Goal: Task Accomplishment & Management: Manage account settings

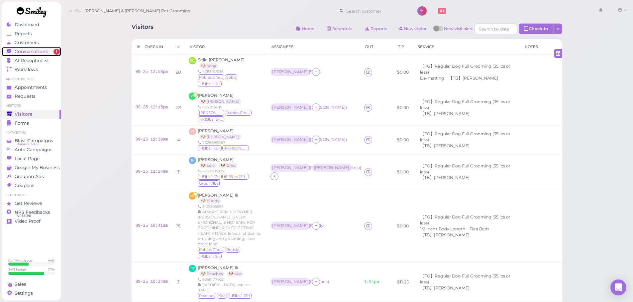
click at [21, 52] on span "Conversations" at bounding box center [31, 52] width 33 height 6
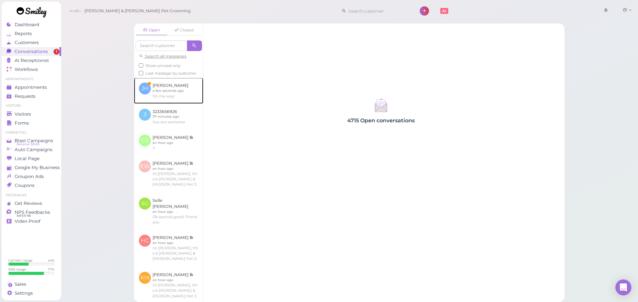
click at [186, 98] on link at bounding box center [168, 91] width 69 height 26
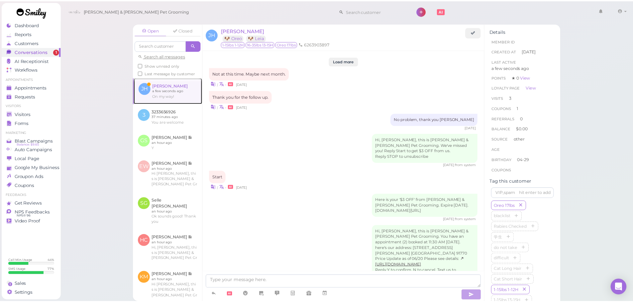
scroll to position [755, 0]
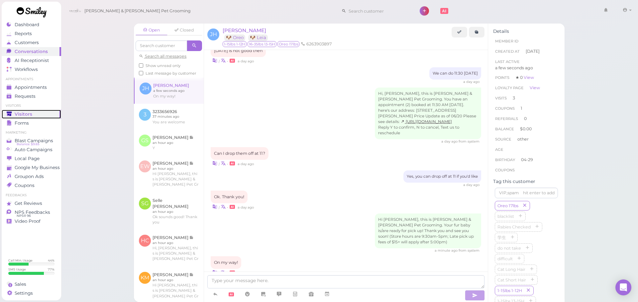
click at [42, 116] on div "Visitors" at bounding box center [31, 115] width 48 height 6
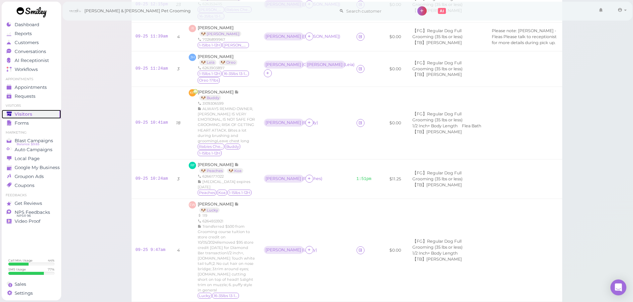
scroll to position [88, 0]
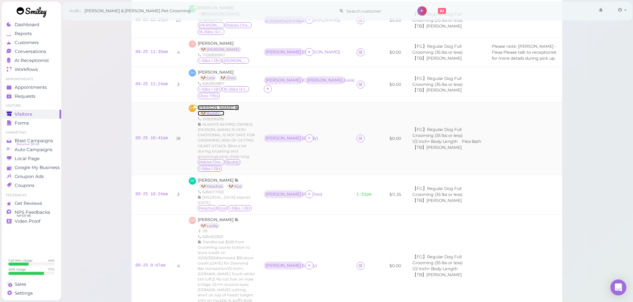
click at [212, 110] on span "[PERSON_NAME]" at bounding box center [216, 107] width 37 height 5
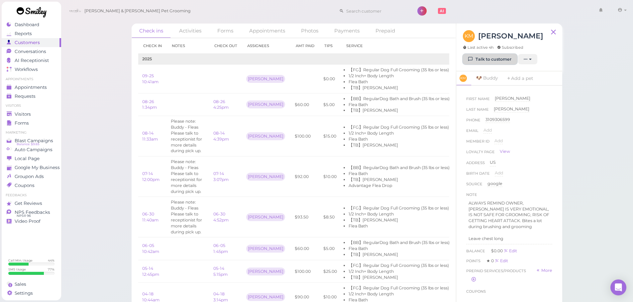
click at [481, 62] on link "Talk to customer" at bounding box center [490, 59] width 54 height 11
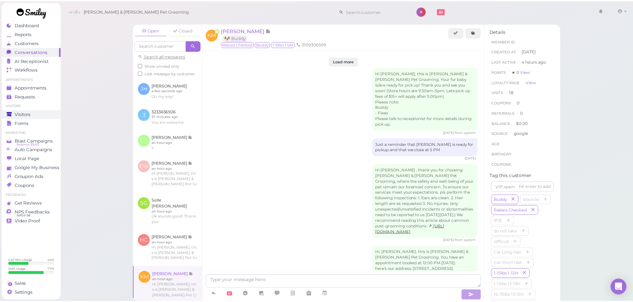
scroll to position [1233, 0]
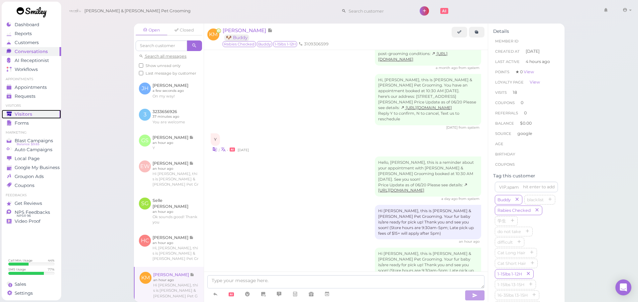
click at [42, 111] on link "Visitors" at bounding box center [31, 114] width 59 height 9
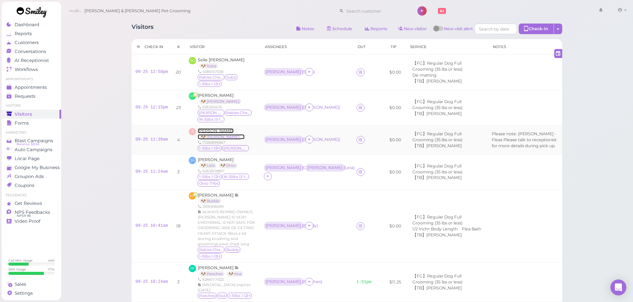
click at [206, 131] on span "[PERSON_NAME]" at bounding box center [216, 130] width 36 height 5
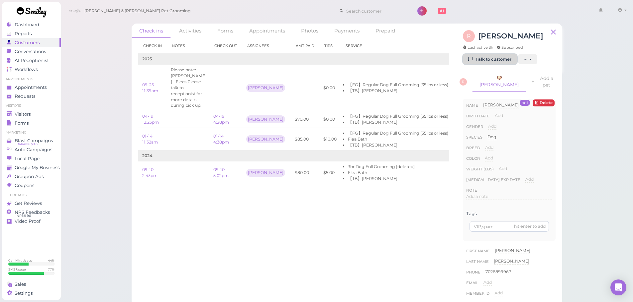
click at [476, 55] on link "Talk to customer" at bounding box center [490, 59] width 54 height 11
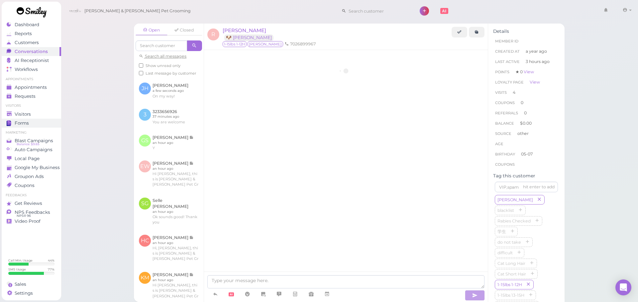
scroll to position [925, 0]
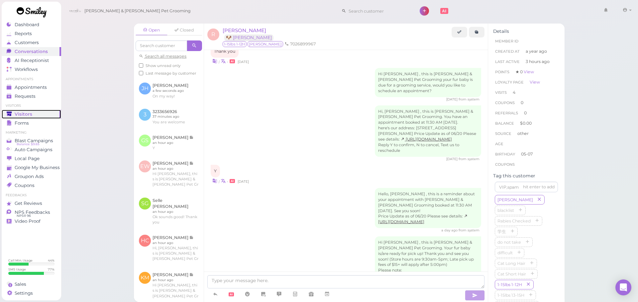
click at [28, 113] on span "Visitors" at bounding box center [24, 115] width 18 height 6
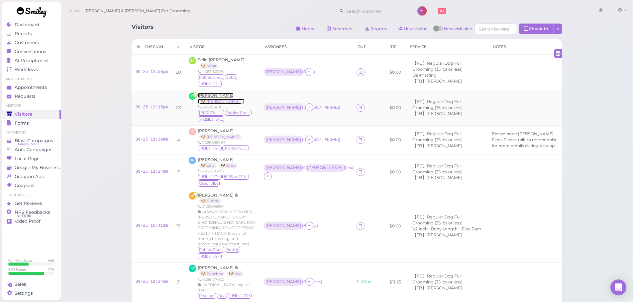
click at [209, 97] on span "[PERSON_NAME]" at bounding box center [216, 95] width 36 height 5
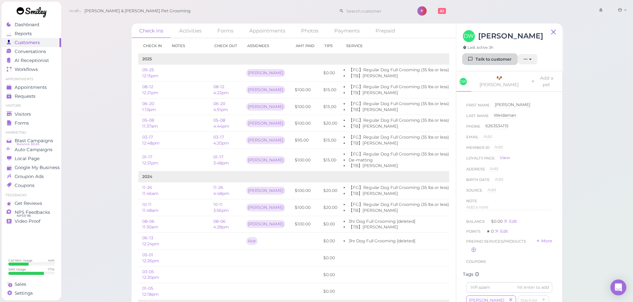
click at [483, 62] on link "Talk to customer" at bounding box center [490, 59] width 54 height 11
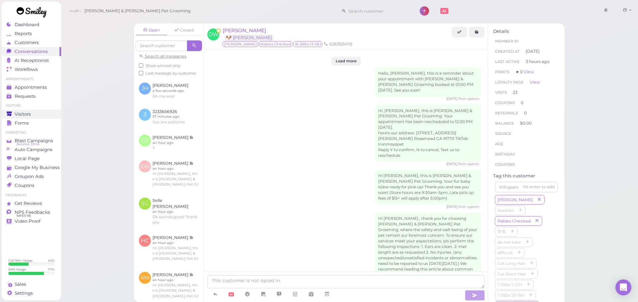
scroll to position [1092, 0]
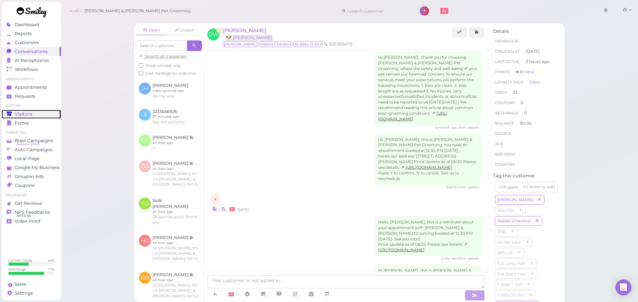
click at [31, 115] on div "Visitors" at bounding box center [31, 115] width 48 height 6
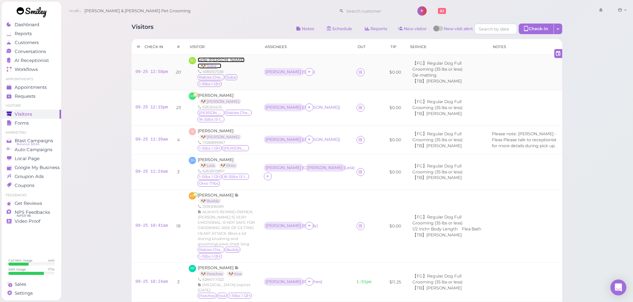
click at [222, 57] on span "Selle [PERSON_NAME]" at bounding box center [221, 59] width 47 height 5
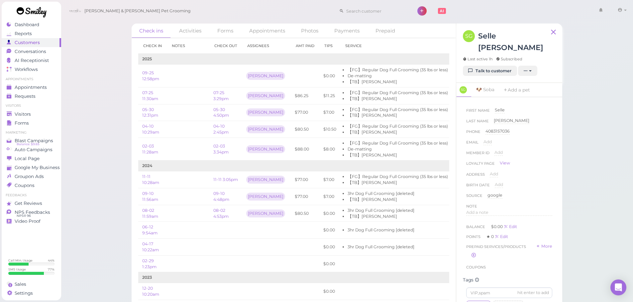
click at [497, 52] on div "[PERSON_NAME] [PERSON_NAME] Last active 1h Subscribed" at bounding box center [509, 48] width 93 height 36
click at [494, 66] on link "Talk to customer" at bounding box center [490, 71] width 54 height 11
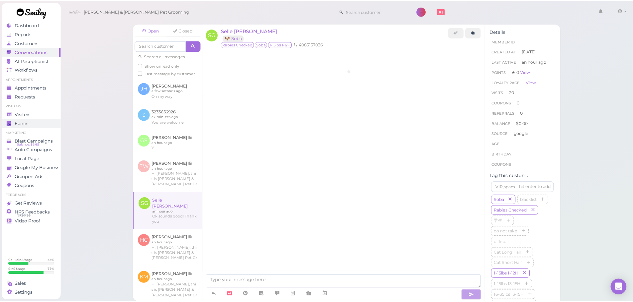
scroll to position [756, 0]
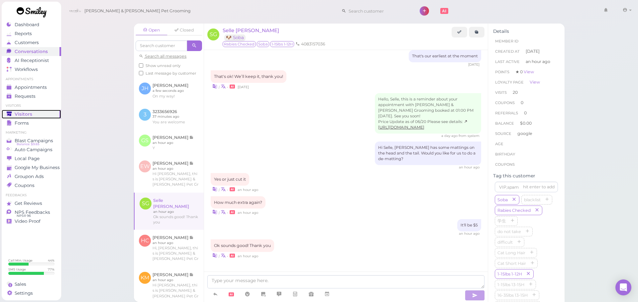
click at [31, 115] on div "Visitors" at bounding box center [31, 115] width 48 height 6
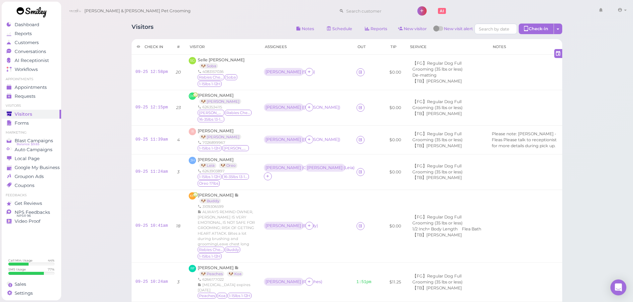
click at [583, 210] on div "Visitors Notes Schedule Reports New visitor New visit alert Check-in Customer c…" at bounding box center [347, 278] width 572 height 557
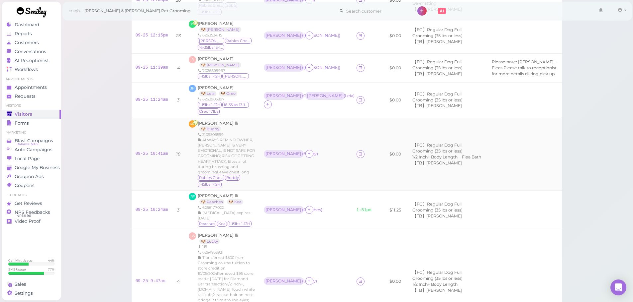
scroll to position [133, 0]
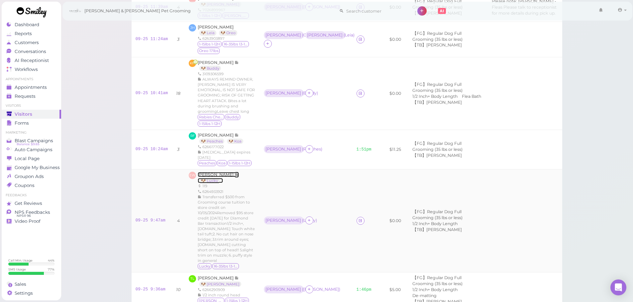
click at [214, 177] on span "[PERSON_NAME]" at bounding box center [216, 174] width 37 height 5
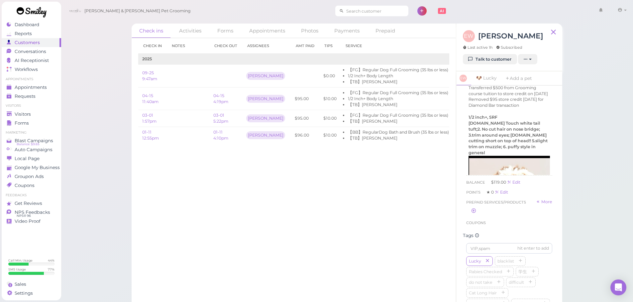
scroll to position [100, 0]
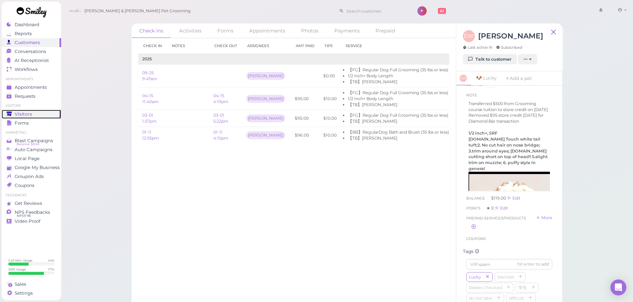
click at [21, 113] on span "Visitors" at bounding box center [24, 115] width 18 height 6
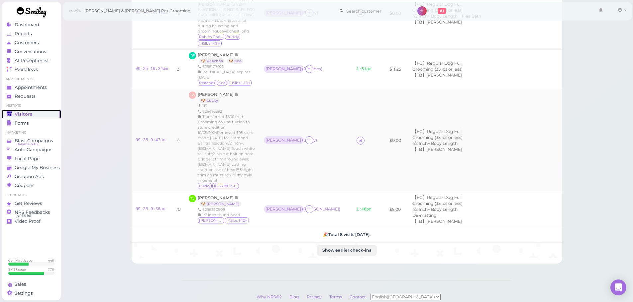
scroll to position [254, 0]
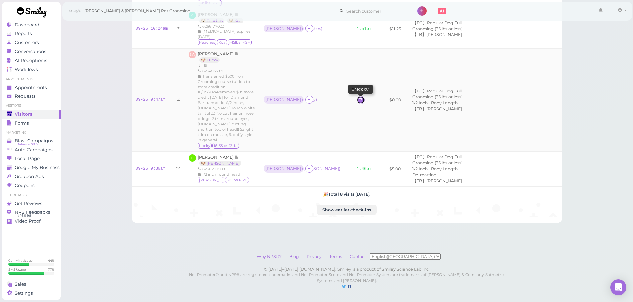
click at [358, 98] on icon at bounding box center [360, 100] width 4 height 5
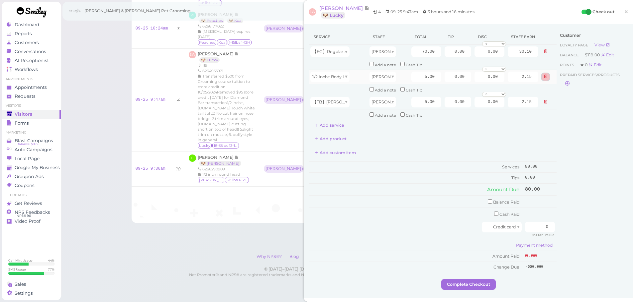
click at [543, 74] on button at bounding box center [545, 76] width 8 height 7
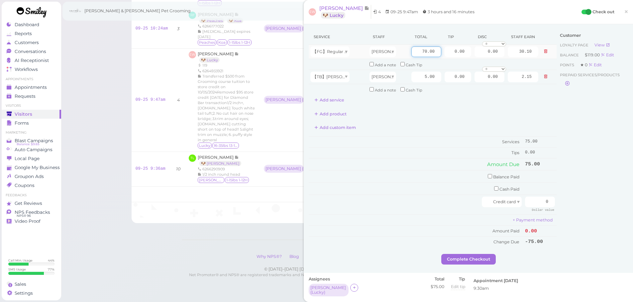
click at [416, 56] on input "70.00" at bounding box center [426, 51] width 30 height 11
type input "90.00"
type input "38.70"
click at [431, 143] on td "Services" at bounding box center [415, 142] width 214 height 11
click at [413, 51] on input "90.00" at bounding box center [426, 51] width 30 height 11
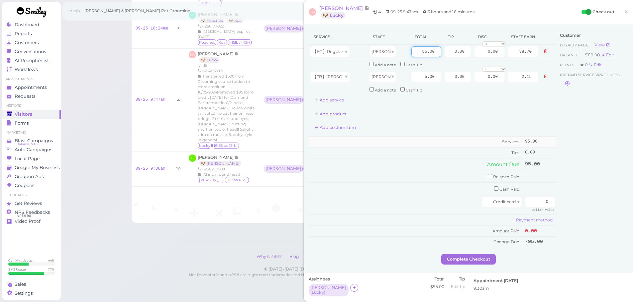
type input "85.00"
type input "36.55"
click at [416, 146] on td "Services" at bounding box center [415, 142] width 214 height 11
click at [487, 177] on input "checkbox" at bounding box center [489, 176] width 4 height 4
checkbox input "true"
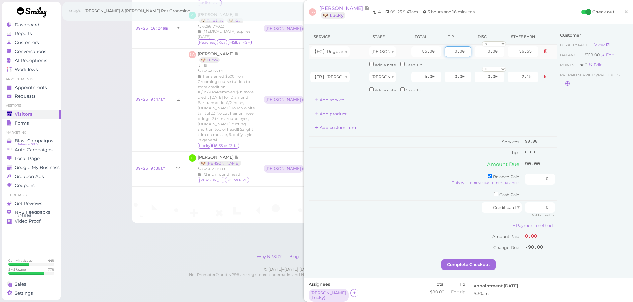
click at [445, 55] on input "0.00" at bounding box center [457, 51] width 27 height 11
type input "10.00"
drag, startPoint x: 532, startPoint y: 181, endPoint x: 611, endPoint y: 182, distance: 78.4
click at [611, 182] on div "Service Staff Total Tip Disc Staff earn 【FG】Regular Dog Full Grooming (35 lbs o…" at bounding box center [467, 144] width 319 height 230
type input "100"
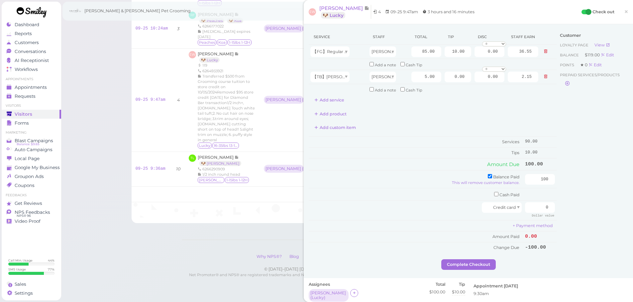
click at [574, 221] on div "Customer Loyalty page View Balance $119.00 Edit Points ★ 0 Edit Prepaid service…" at bounding box center [591, 144] width 71 height 230
click at [448, 260] on button "Complete Checkout" at bounding box center [468, 265] width 54 height 11
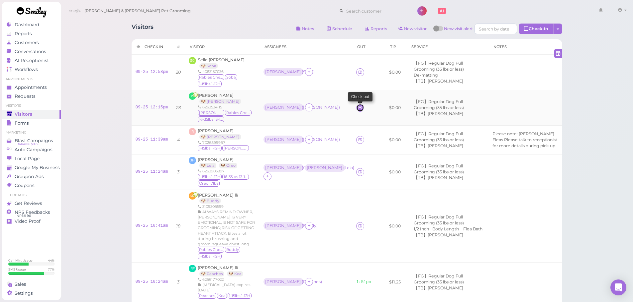
click at [358, 106] on icon at bounding box center [360, 107] width 4 height 5
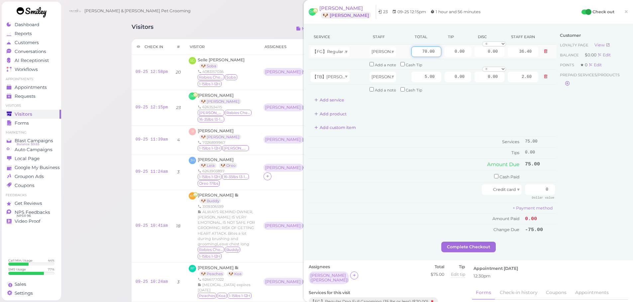
drag, startPoint x: 414, startPoint y: 49, endPoint x: 469, endPoint y: 55, distance: 55.4
click at [415, 49] on input "70.00" at bounding box center [426, 51] width 30 height 11
type input "80.00"
type input "41.60"
drag, startPoint x: 524, startPoint y: 68, endPoint x: 541, endPoint y: 83, distance: 22.6
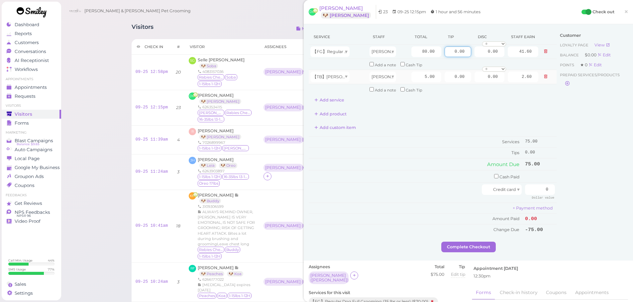
click at [534, 72] on tbody "【FG】Regular Dog Full Grooming (35 lbs or less) Asa 80.00 0.00 0.00 0 10% off 15…" at bounding box center [432, 70] width 248 height 50
type input "15"
click at [494, 176] on input "checkbox" at bounding box center [496, 176] width 4 height 4
checkbox input "true"
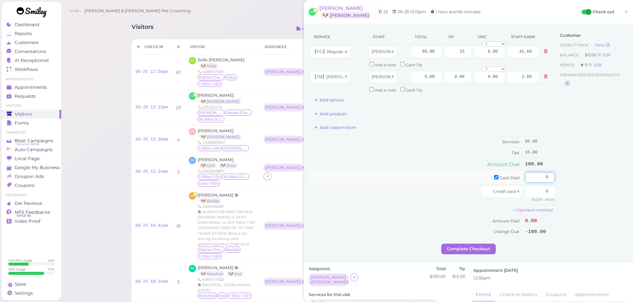
click at [536, 179] on input "0" at bounding box center [540, 177] width 30 height 11
type input "100"
click at [481, 247] on button "Complete Checkout" at bounding box center [468, 249] width 54 height 11
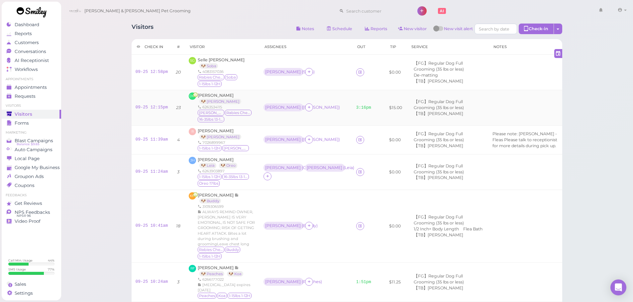
click at [311, 104] on div "[PERSON_NAME] ( [PERSON_NAME] )" at bounding box center [305, 108] width 85 height 9
click at [358, 139] on icon at bounding box center [360, 139] width 4 height 5
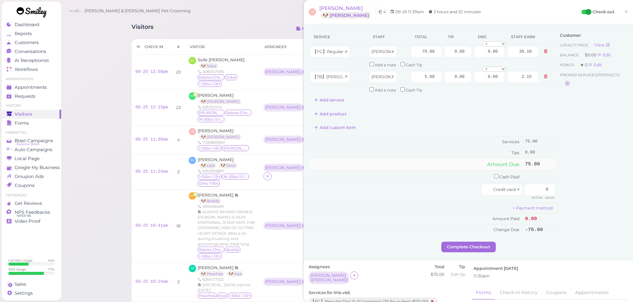
scroll to position [166, 0]
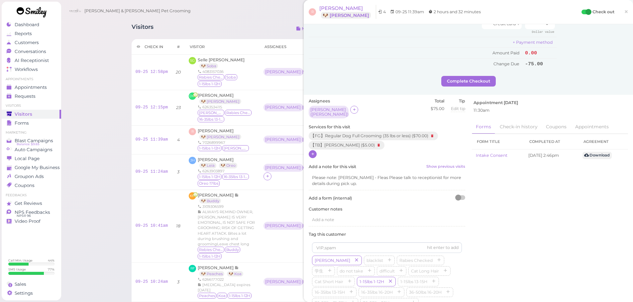
click at [312, 152] on icon at bounding box center [312, 154] width 4 height 5
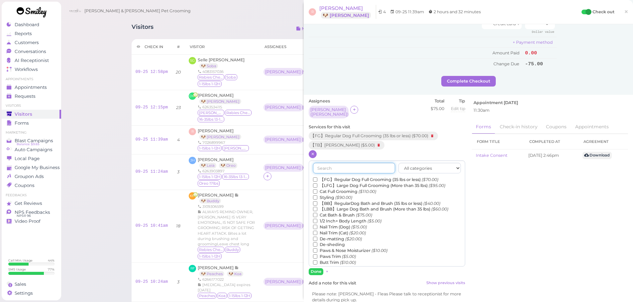
click at [331, 166] on input "text" at bounding box center [354, 168] width 82 height 11
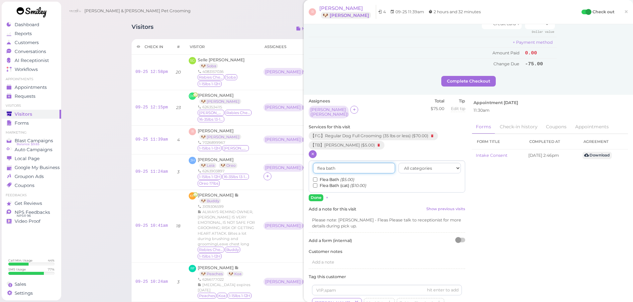
type input "flea bath"
click at [314, 178] on input "Flea Bath ($5.00)" at bounding box center [315, 180] width 4 height 4
click at [315, 198] on button "Done" at bounding box center [315, 198] width 15 height 7
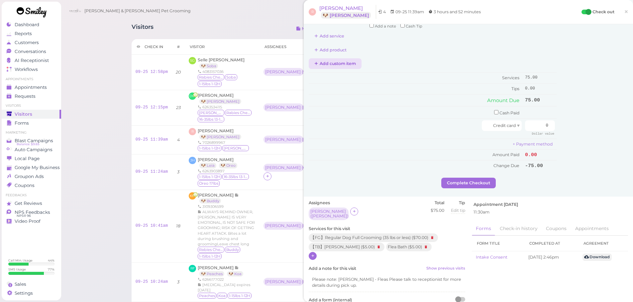
scroll to position [0, 0]
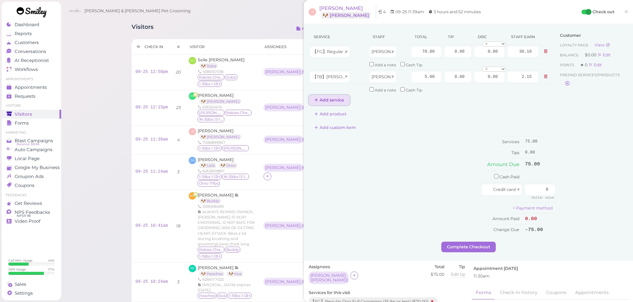
click at [334, 104] on button "Add service" at bounding box center [328, 100] width 41 height 11
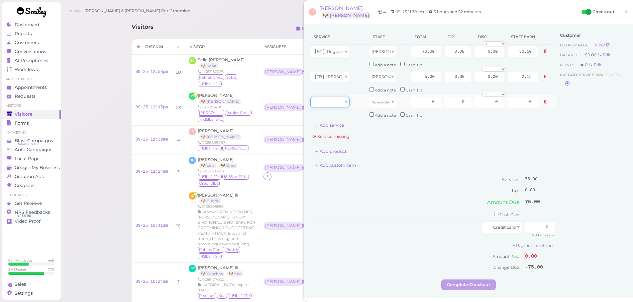
click at [334, 103] on div at bounding box center [329, 102] width 39 height 11
type input "5.00"
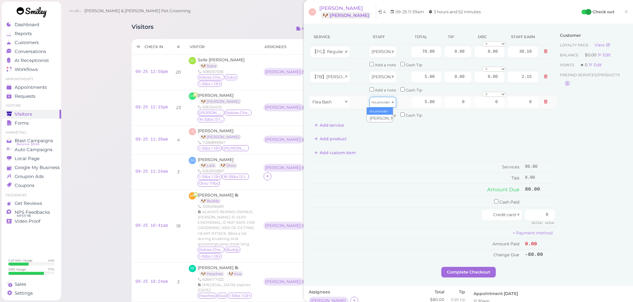
drag, startPoint x: 386, startPoint y: 104, endPoint x: 384, endPoint y: 112, distance: 8.3
click at [386, 106] on div "No provider" at bounding box center [382, 102] width 27 height 11
type input "2.15"
click at [402, 157] on div "Add custom item" at bounding box center [432, 153] width 248 height 11
click at [475, 79] on input "0.00" at bounding box center [489, 77] width 30 height 11
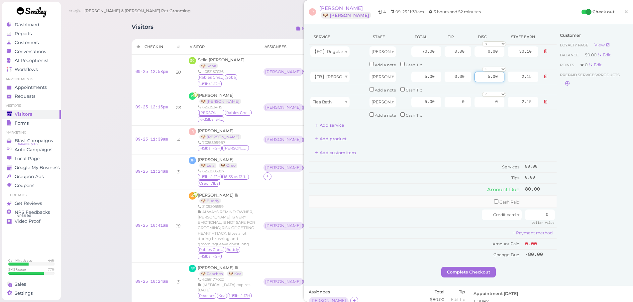
type input "5.00"
click at [400, 207] on td "Cash Paid" at bounding box center [415, 202] width 214 height 12
drag, startPoint x: 533, startPoint y: 216, endPoint x: 637, endPoint y: 216, distance: 103.9
click at [632, 216] on html "Dashboard Reports Customers Conversations 0" at bounding box center [316, 278] width 633 height 557
type input "75"
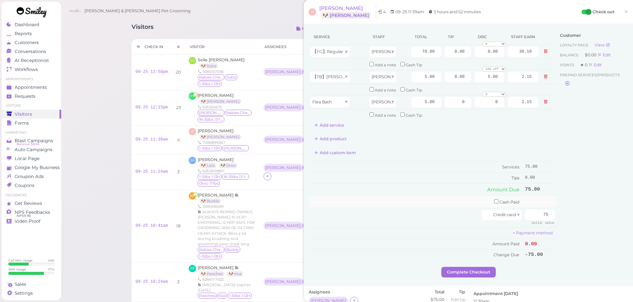
click at [369, 200] on td "Cash Paid" at bounding box center [415, 202] width 214 height 12
click at [434, 232] on td "+ Payment method" at bounding box center [432, 233] width 248 height 11
click at [469, 271] on button "Complete Checkout" at bounding box center [468, 272] width 54 height 11
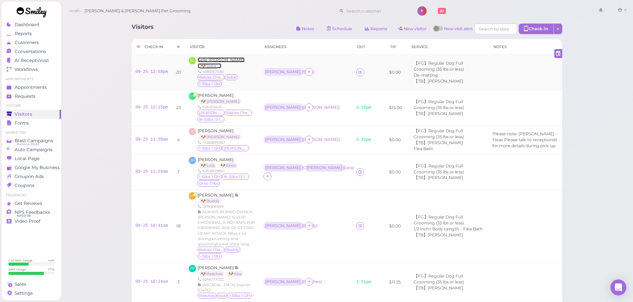
click at [215, 62] on span "Selle [PERSON_NAME]" at bounding box center [221, 59] width 47 height 5
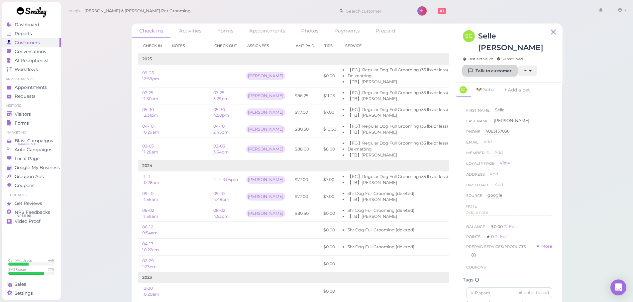
click at [494, 66] on link "Talk to customer" at bounding box center [490, 71] width 54 height 11
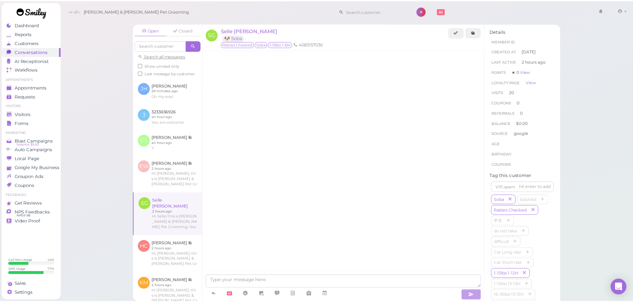
scroll to position [762, 0]
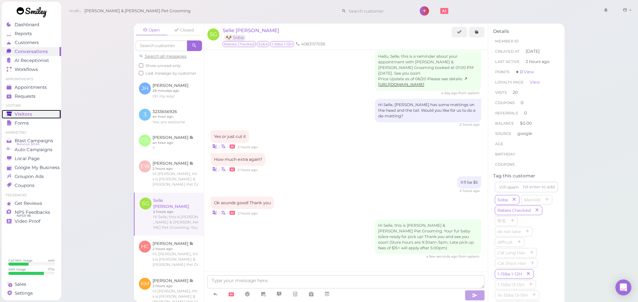
click at [45, 111] on link "Visitors" at bounding box center [31, 114] width 59 height 9
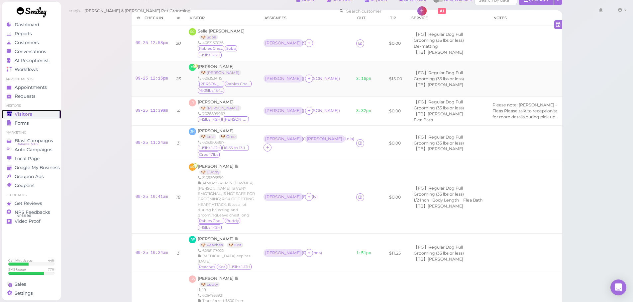
scroll to position [66, 0]
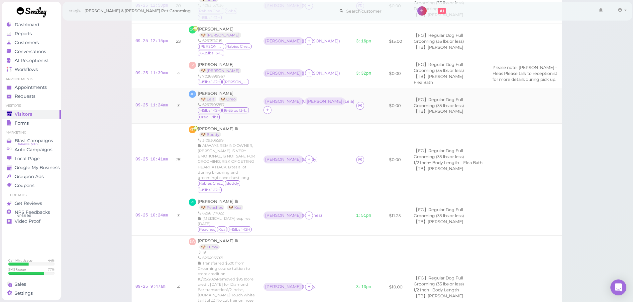
click at [312, 120] on td "Asa ( Oreo ) [PERSON_NAME] ( [PERSON_NAME] )" at bounding box center [305, 106] width 93 height 36
click at [316, 145] on td "[PERSON_NAME] ( [PERSON_NAME] )" at bounding box center [305, 160] width 93 height 73
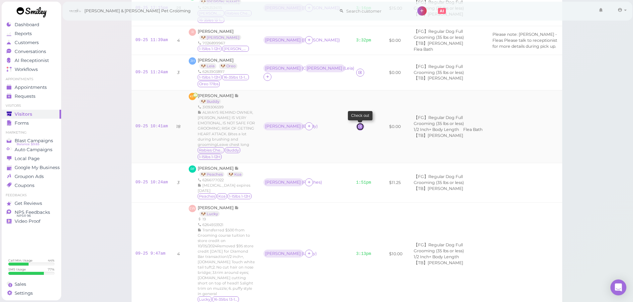
click at [358, 129] on icon at bounding box center [360, 126] width 4 height 5
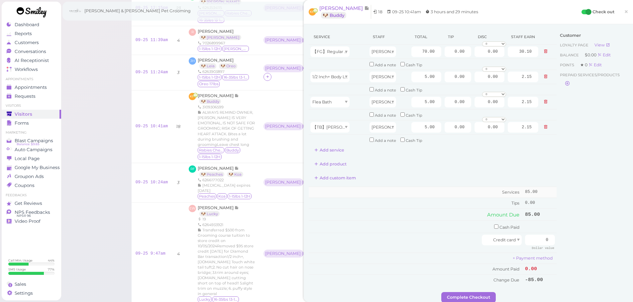
click at [422, 197] on td "Services" at bounding box center [415, 192] width 214 height 11
click at [411, 200] on td "Tips" at bounding box center [415, 203] width 214 height 11
click at [494, 227] on input "checkbox" at bounding box center [496, 227] width 4 height 4
checkbox input "true"
drag, startPoint x: 545, startPoint y: 231, endPoint x: 567, endPoint y: 231, distance: 22.3
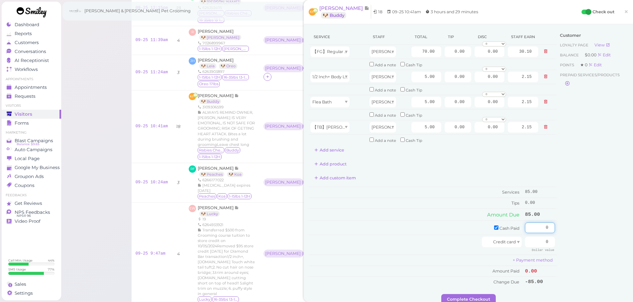
click at [567, 231] on div "Service Staff Total Tip Disc Staff earn 【FG】Regular Dog Full Grooming (35 lbs o…" at bounding box center [467, 161] width 319 height 265
type input "95"
click at [444, 55] on input "0.00" at bounding box center [457, 51] width 27 height 11
type input "10.00"
click at [458, 198] on td "Tips" at bounding box center [415, 203] width 214 height 11
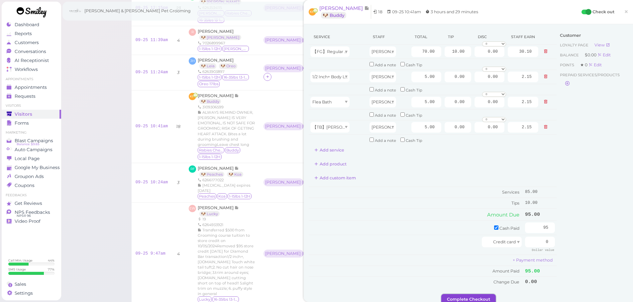
click at [472, 300] on button "Complete Checkout" at bounding box center [468, 300] width 54 height 11
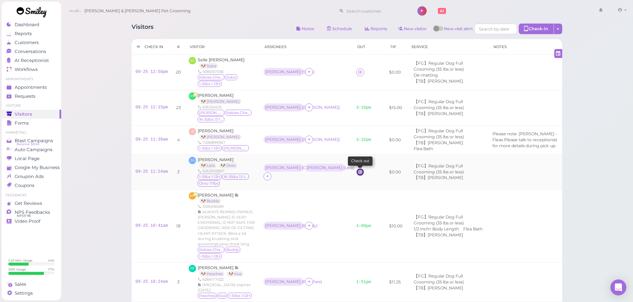
click at [358, 171] on icon at bounding box center [360, 172] width 4 height 5
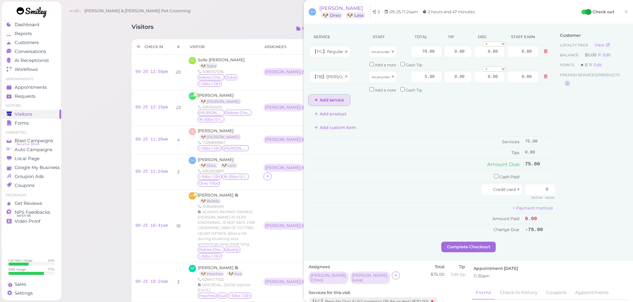
click at [326, 102] on button "Add service" at bounding box center [328, 100] width 41 height 11
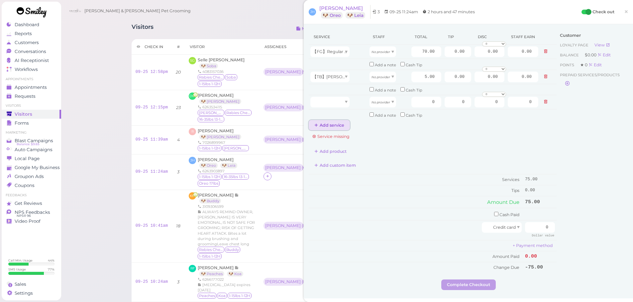
click at [323, 125] on button "Add service" at bounding box center [328, 125] width 41 height 11
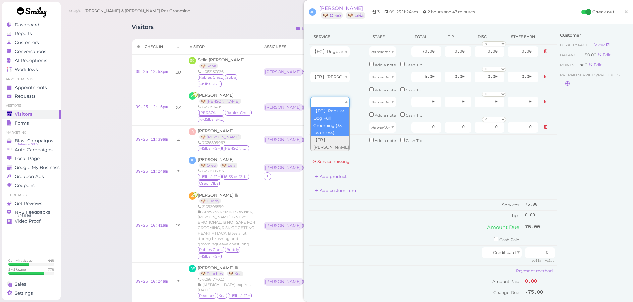
drag, startPoint x: 323, startPoint y: 102, endPoint x: 322, endPoint y: 119, distance: 17.3
type input "70.00"
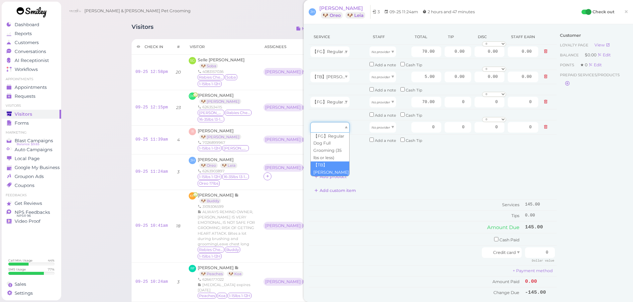
drag, startPoint x: 323, startPoint y: 127, endPoint x: 325, endPoint y: 169, distance: 42.3
type input "5.00"
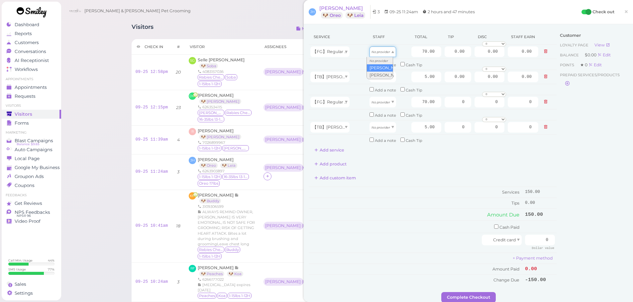
drag, startPoint x: 375, startPoint y: 51, endPoint x: 375, endPoint y: 67, distance: 15.9
type input "36.40"
drag, startPoint x: 375, startPoint y: 79, endPoint x: 377, endPoint y: 97, distance: 18.7
drag, startPoint x: 374, startPoint y: 79, endPoint x: 376, endPoint y: 96, distance: 16.7
type input "2.60"
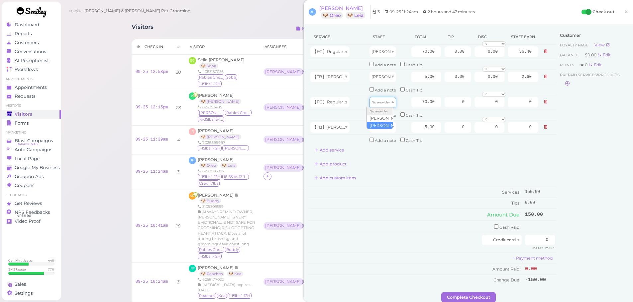
drag, startPoint x: 376, startPoint y: 105, endPoint x: 376, endPoint y: 126, distance: 20.6
type input "30.10"
drag, startPoint x: 375, startPoint y: 126, endPoint x: 377, endPoint y: 151, distance: 26.0
type input "2.15"
click at [415, 51] on input "70.00" at bounding box center [426, 51] width 30 height 11
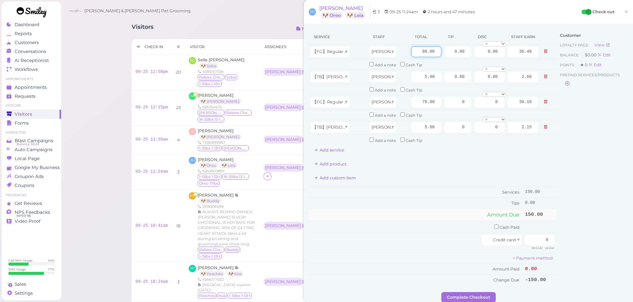
type input "80.00"
type input "41.60"
click at [436, 212] on td "Amount Due" at bounding box center [415, 215] width 214 height 12
drag, startPoint x: 443, startPoint y: 46, endPoint x: 531, endPoint y: 64, distance: 89.3
click at [529, 62] on tbody "【FG】Regular Dog Full Grooming (35 lbs or less) Asa 80.00 0.00 0.00 0 10% off 15…" at bounding box center [432, 95] width 248 height 101
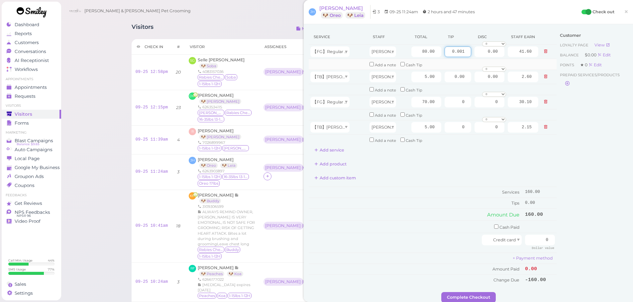
drag, startPoint x: 441, startPoint y: 50, endPoint x: 497, endPoint y: 62, distance: 57.6
click at [497, 62] on tbody "【FG】Regular Dog Full Grooming (35 lbs or less) Asa 80.00 0.001 0.00 0 10% off 1…" at bounding box center [432, 95] width 248 height 101
type input "12.75"
drag, startPoint x: 451, startPoint y: 98, endPoint x: 570, endPoint y: 131, distance: 123.5
click at [560, 117] on div "Service Staff Total Tip Disc Staff earn 【FG】Regular Dog Full Grooming (35 lbs o…" at bounding box center [467, 160] width 319 height 263
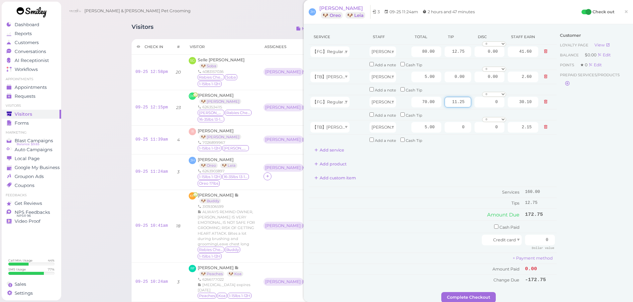
type input "11.25"
click at [572, 201] on div "Customer Loyalty page View Balance $0.00 Edit Points ★ 0 Edit Prepaid services/…" at bounding box center [591, 160] width 71 height 263
drag, startPoint x: 532, startPoint y: 237, endPoint x: 591, endPoint y: 239, distance: 59.2
click at [588, 239] on div "Service Staff Total Tip Disc Staff earn 【FG】Regular Dog Full Grooming (35 lbs o…" at bounding box center [467, 160] width 319 height 263
type input "184"
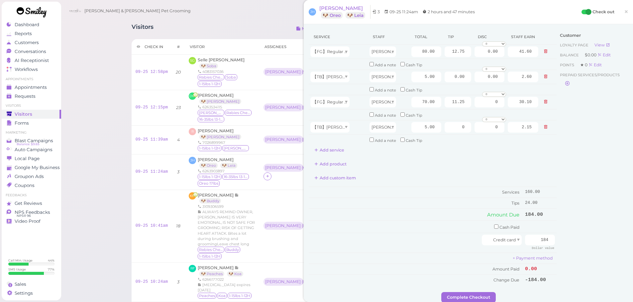
click at [575, 238] on div "Customer Loyalty page View Balance $0.00 Edit Points ★ 0 Edit Prepaid services/…" at bounding box center [591, 160] width 71 height 263
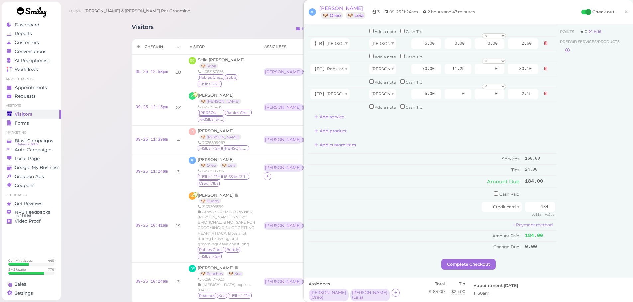
click at [461, 272] on div "Service Staff Total Tip Disc Staff earn 【FG】Regular Dog Full Grooming (35 lbs o…" at bounding box center [467, 134] width 329 height 287
click at [461, 265] on button "Complete Checkout" at bounding box center [468, 264] width 54 height 11
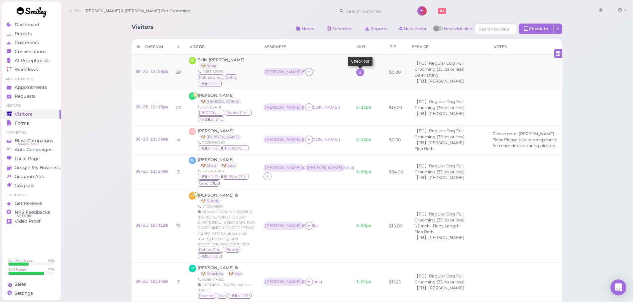
click at [352, 69] on td at bounding box center [363, 73] width 23 height 36
click at [356, 72] on link at bounding box center [360, 72] width 8 height 8
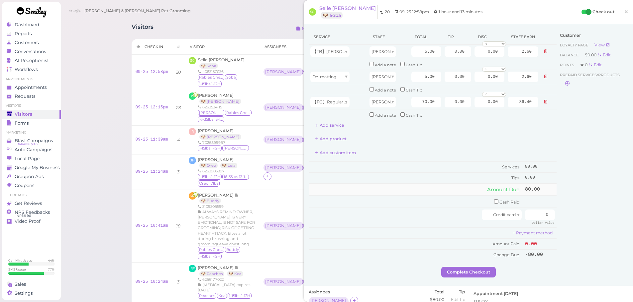
click at [422, 194] on td "Amount Due" at bounding box center [415, 190] width 214 height 12
click at [337, 7] on span "Selle [PERSON_NAME]" at bounding box center [347, 8] width 56 height 6
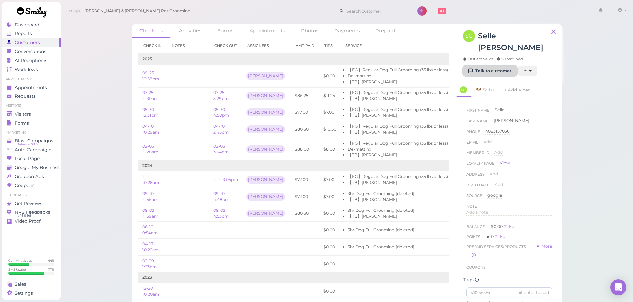
drag, startPoint x: 337, startPoint y: 7, endPoint x: 455, endPoint y: 64, distance: 131.9
click at [500, 66] on link "Talk to customer" at bounding box center [490, 71] width 54 height 11
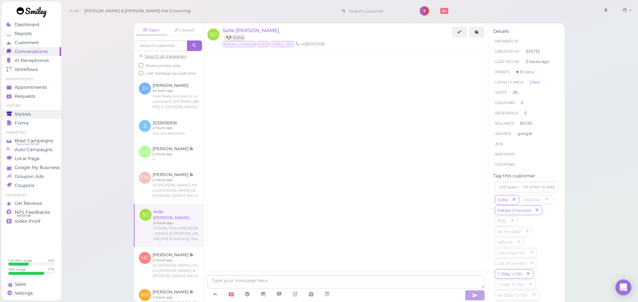
scroll to position [762, 0]
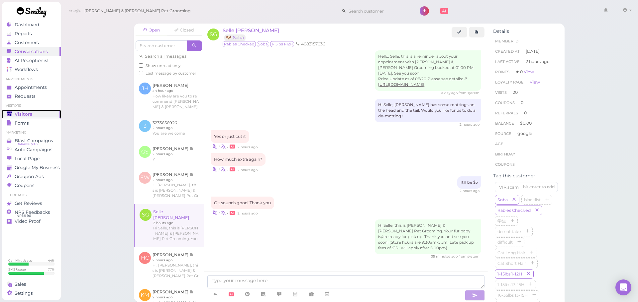
click at [19, 112] on span "Visitors" at bounding box center [24, 115] width 18 height 6
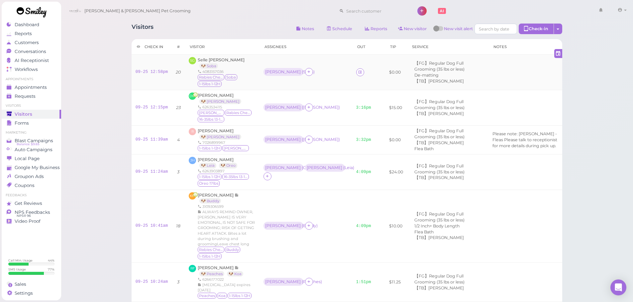
click at [209, 56] on td "[PERSON_NAME] [PERSON_NAME] 🐶 Soba 4083157036 [MEDICAL_DATA] Checked [GEOGRAPHI…" at bounding box center [222, 73] width 75 height 36
click at [209, 58] on span "Selle [PERSON_NAME]" at bounding box center [221, 59] width 47 height 5
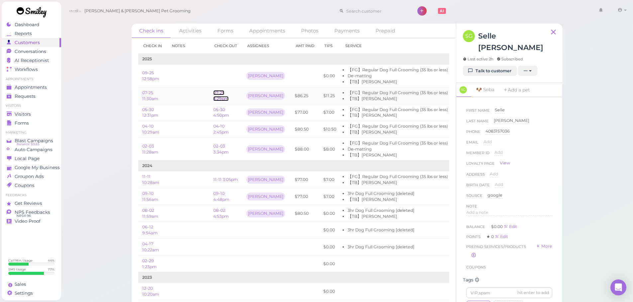
click at [217, 97] on link "07-25 3:29pm" at bounding box center [220, 95] width 15 height 11
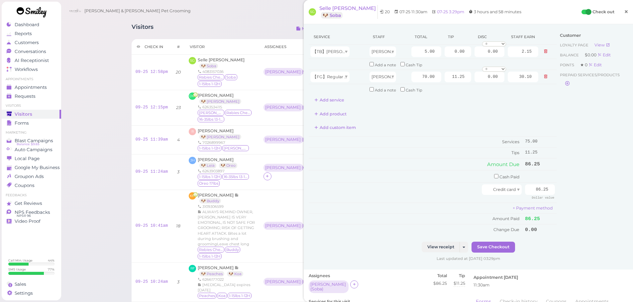
click at [620, 6] on link "×" at bounding box center [626, 12] width 12 height 16
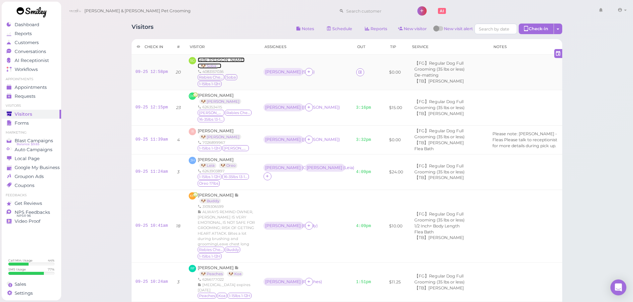
click at [216, 61] on span "Selle [PERSON_NAME]" at bounding box center [221, 59] width 47 height 5
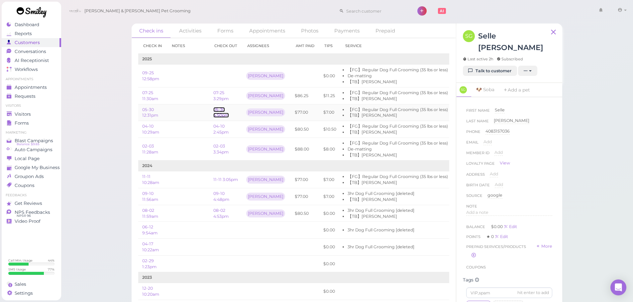
click at [225, 112] on link "05-30 4:50pm" at bounding box center [221, 112] width 16 height 11
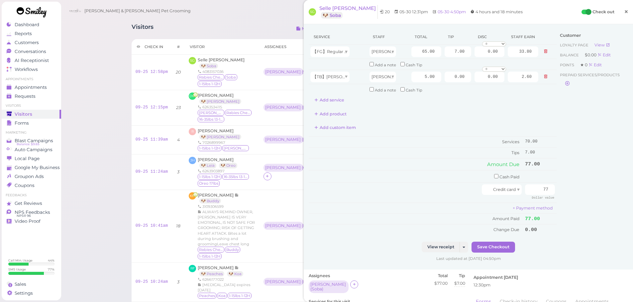
click at [623, 10] on link "×" at bounding box center [626, 12] width 12 height 16
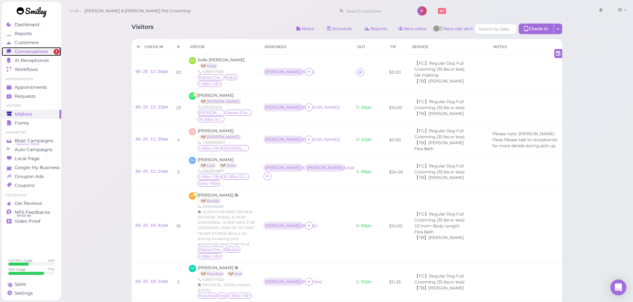
click at [31, 55] on link "Conversations 1" at bounding box center [31, 51] width 59 height 9
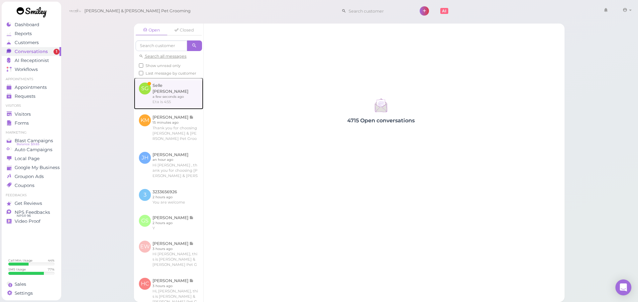
click at [177, 101] on link at bounding box center [168, 94] width 69 height 32
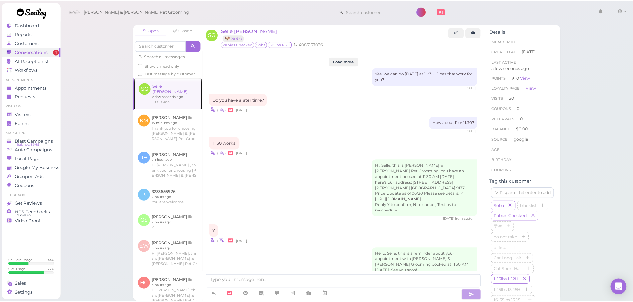
scroll to position [762, 0]
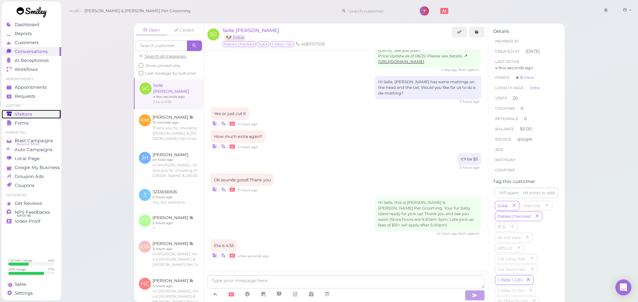
click at [37, 111] on link "Visitors" at bounding box center [31, 114] width 59 height 9
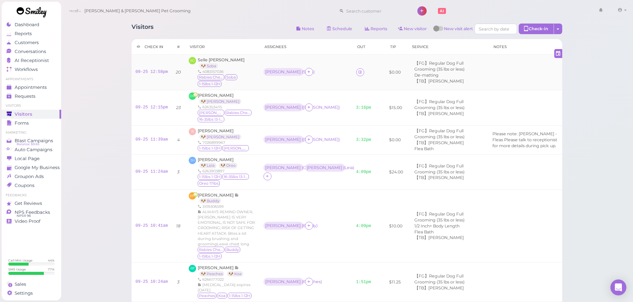
click at [352, 70] on td at bounding box center [363, 73] width 23 height 36
click at [358, 75] on icon at bounding box center [360, 72] width 4 height 5
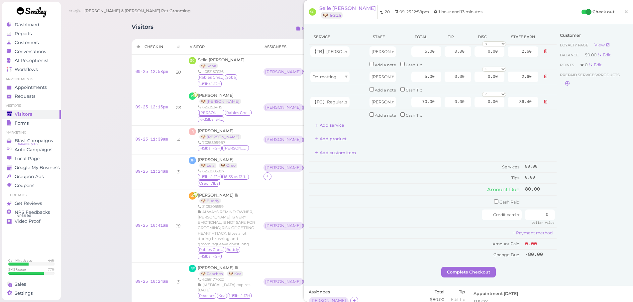
click at [589, 198] on div "Customer Loyalty page View Balance $0.00 Edit Points ★ 0 Edit Prepaid services/…" at bounding box center [591, 148] width 71 height 238
drag, startPoint x: 589, startPoint y: 198, endPoint x: 585, endPoint y: 198, distance: 3.7
click at [589, 198] on div "Customer Loyalty page View Balance $0.00 Edit Points ★ 0 Edit Prepaid services/…" at bounding box center [591, 148] width 71 height 238
click at [531, 211] on input "0" at bounding box center [540, 215] width 30 height 11
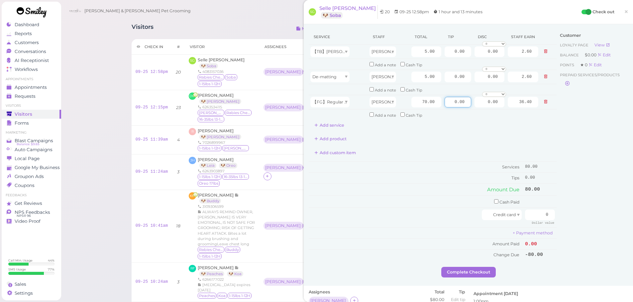
drag, startPoint x: 447, startPoint y: 98, endPoint x: 557, endPoint y: 118, distance: 112.2
click at [557, 118] on div "Service Staff Total Tip Disc Staff earn 【TB】Teeth Brushing Asa 5.00 0.00 0.00 0…" at bounding box center [467, 148] width 319 height 238
type input "8"
drag, startPoint x: 534, startPoint y: 216, endPoint x: 601, endPoint y: 231, distance: 69.0
click at [601, 231] on div "Service Staff Total Tip Disc Staff earn 【TB】Teeth Brushing Asa 5.00 0.00 0.00 0…" at bounding box center [467, 148] width 319 height 238
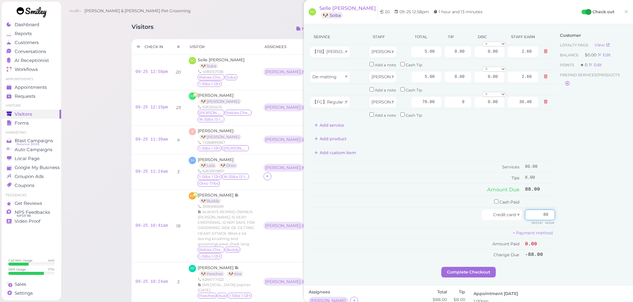
type input "88"
click at [590, 238] on div "Customer Loyalty page View Balance $0.00 Edit Points ★ 0 Edit Prepaid services/…" at bounding box center [591, 148] width 71 height 238
click at [482, 274] on button "Complete Checkout" at bounding box center [468, 272] width 54 height 11
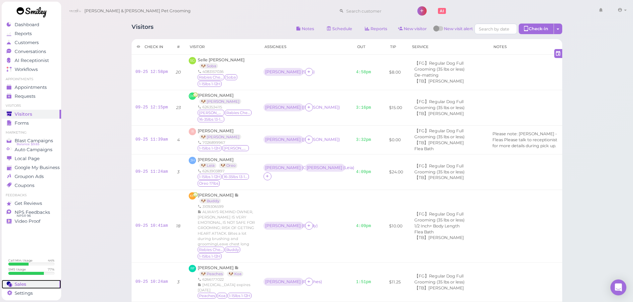
click at [30, 282] on div "Sales" at bounding box center [31, 285] width 48 height 6
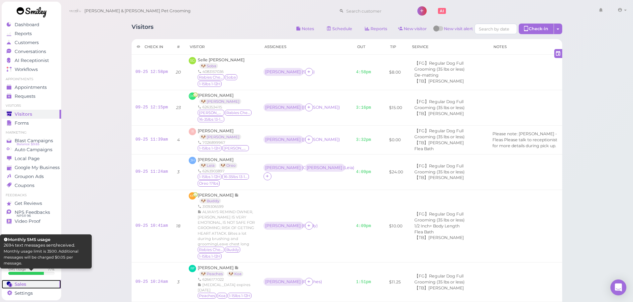
click at [29, 284] on div "Sales" at bounding box center [31, 285] width 48 height 6
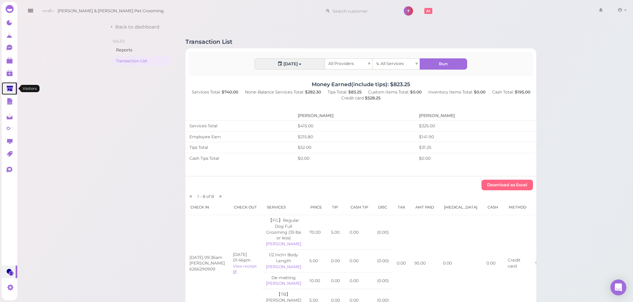
drag, startPoint x: 10, startPoint y: 91, endPoint x: 109, endPoint y: 59, distance: 104.2
click at [10, 91] on polygon at bounding box center [10, 89] width 6 height 6
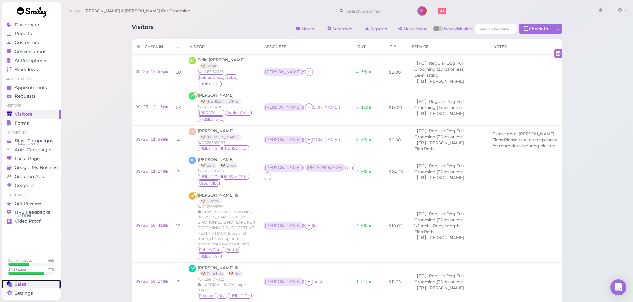
click at [24, 280] on link "Sales" at bounding box center [31, 284] width 59 height 9
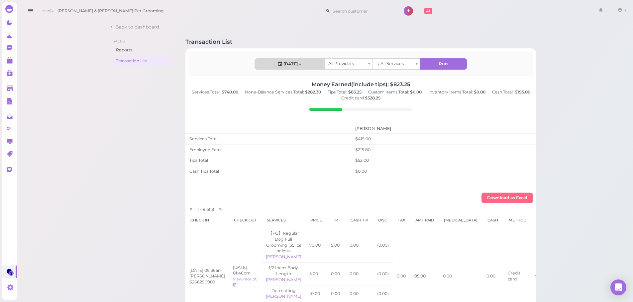
click at [281, 65] on icon "button" at bounding box center [280, 63] width 4 height 5
click at [262, 139] on link "Custom" at bounding box center [272, 141] width 34 height 13
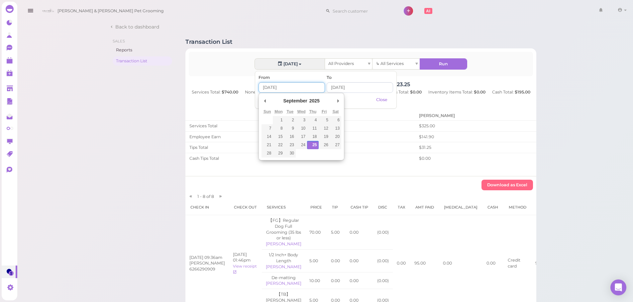
click at [294, 86] on input "Use the arrow keys to pick a date" at bounding box center [291, 87] width 66 height 11
type input "[DATE]"
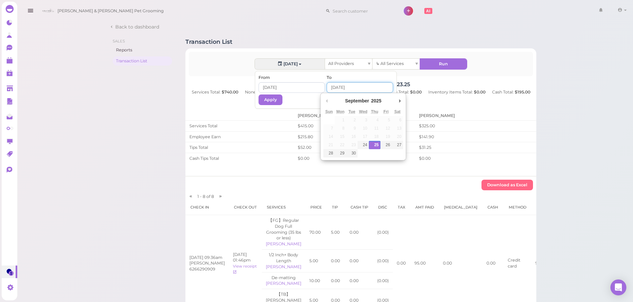
click at [344, 87] on input "Use the arrow keys to pick a date" at bounding box center [359, 87] width 66 height 11
type input "[DATE]"
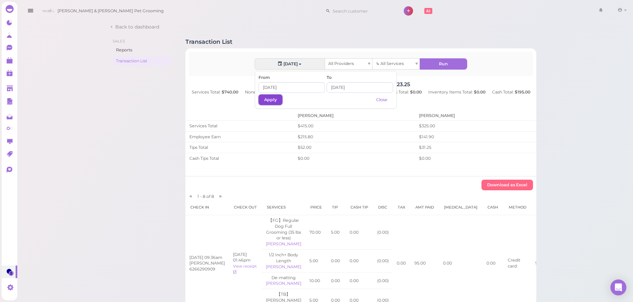
click at [277, 97] on button "Apply" at bounding box center [270, 100] width 24 height 11
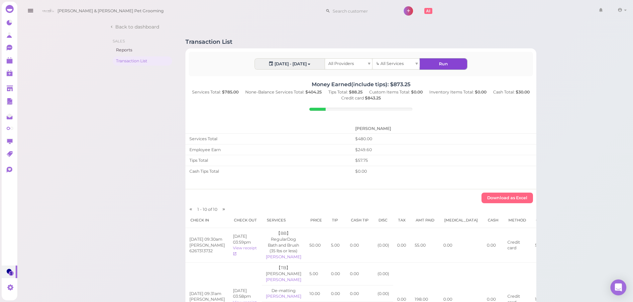
click at [443, 65] on button "Run" at bounding box center [443, 64] width 47 height 11
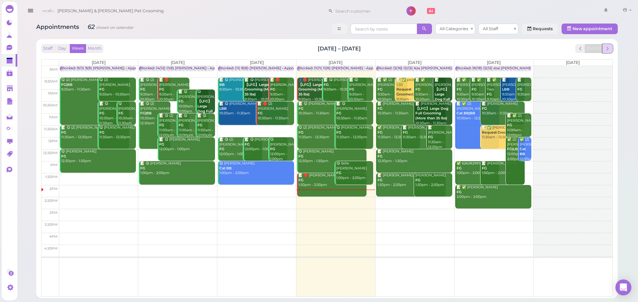
click at [606, 47] on span "next" at bounding box center [607, 48] width 6 height 6
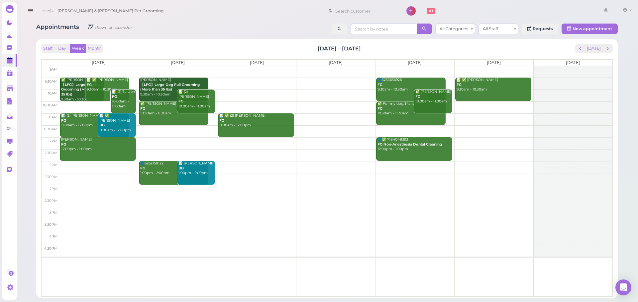
click at [172, 140] on td at bounding box center [335, 143] width 553 height 12
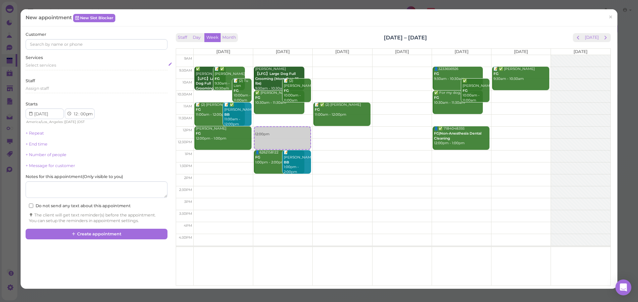
click at [74, 66] on div "Select services" at bounding box center [96, 65] width 141 height 6
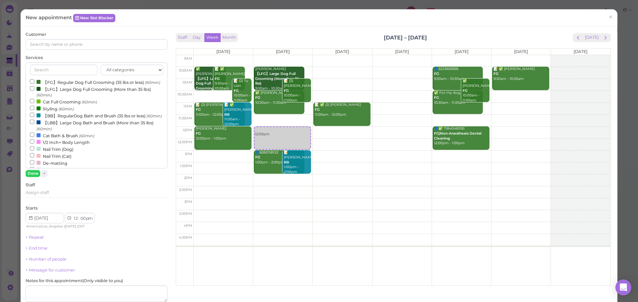
click at [60, 82] on label "【FG】Regular Dog Full Grooming (35 lbs or less) (60min)" at bounding box center [95, 82] width 130 height 7
click at [34, 82] on input "【FG】Regular Dog Full Grooming (35 lbs or less) (60min)" at bounding box center [32, 81] width 4 height 4
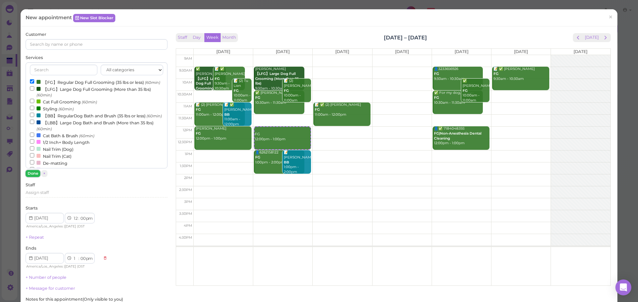
click at [36, 172] on button "Done" at bounding box center [33, 173] width 15 height 7
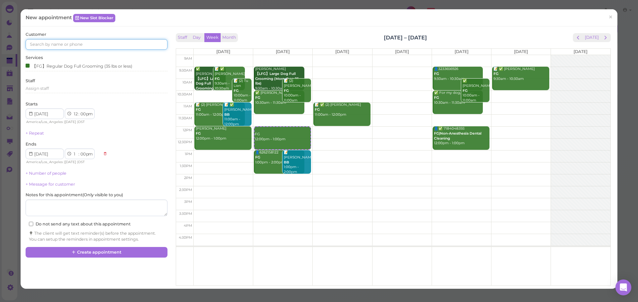
click at [91, 42] on input at bounding box center [96, 44] width 141 height 11
type input "3128238237"
click at [74, 57] on small "3128238237" at bounding box center [83, 56] width 21 height 5
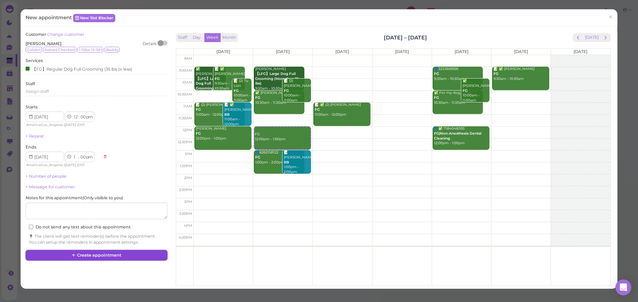
click at [97, 252] on button "Create appointment" at bounding box center [96, 255] width 141 height 11
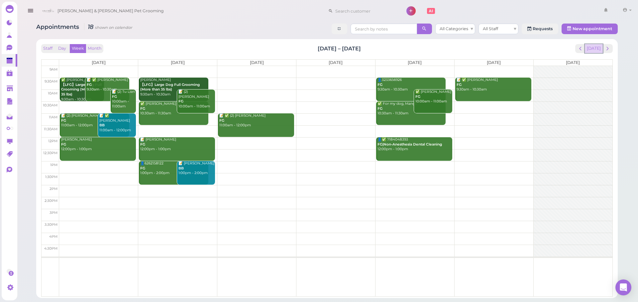
click at [595, 48] on button "[DATE]" at bounding box center [593, 48] width 18 height 9
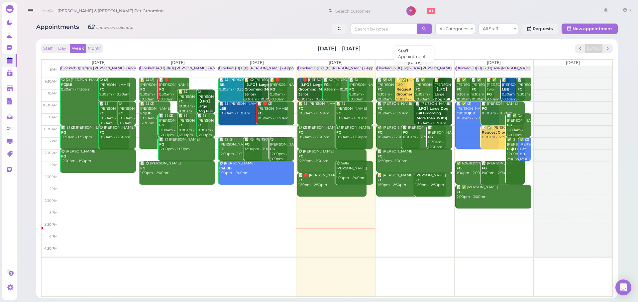
click at [416, 68] on div "Blocked: 12(16) 12(12) Asa Helen Rebecca • Appointment" at bounding box center [444, 68] width 134 height 5
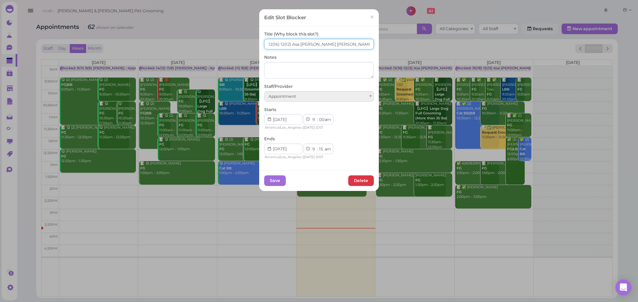
click at [267, 47] on input "12(16) 12(12) Asa Helen Rebecca" at bounding box center [319, 44] width 110 height 11
type input "13(16) 13(12) Asa Helen Rebecca"
click at [272, 181] on button "Save" at bounding box center [275, 181] width 22 height 11
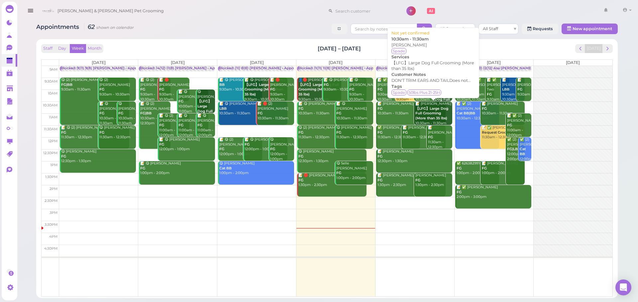
click at [278, 28] on div "Appointments 62 shown on calendar All Categories All Staff Requests New appoint…" at bounding box center [326, 30] width 581 height 12
